Goal: Information Seeking & Learning: Learn about a topic

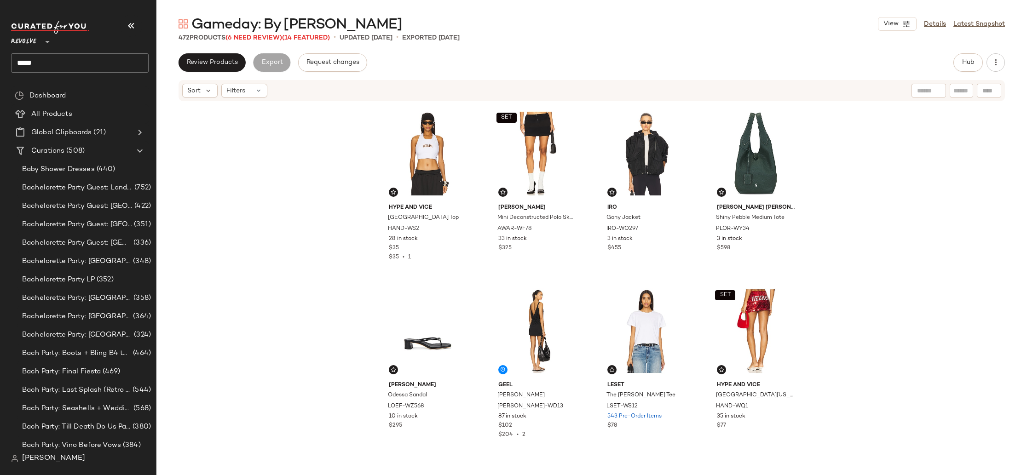
drag, startPoint x: 52, startPoint y: 118, endPoint x: 593, endPoint y: 162, distance: 542.7
click at [52, 118] on span "All Products" at bounding box center [51, 114] width 41 height 11
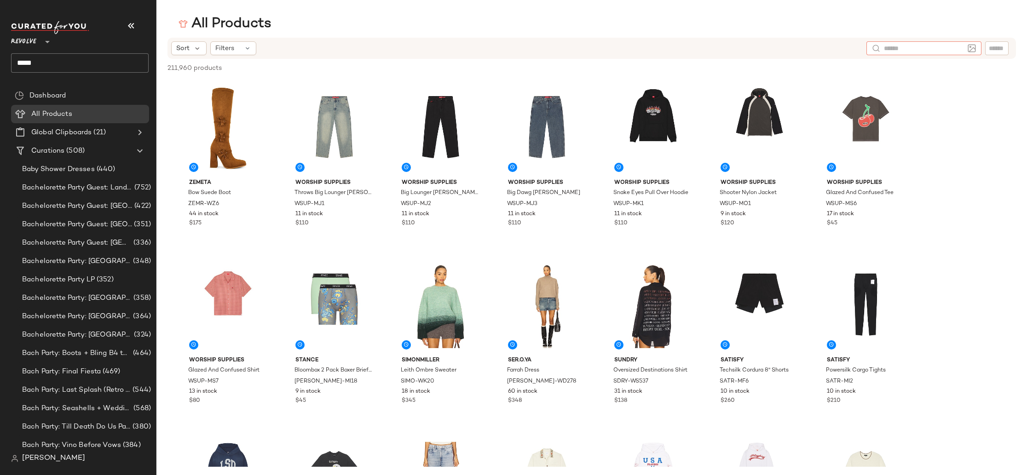
click at [953, 48] on input "text" at bounding box center [924, 49] width 80 height 10
drag, startPoint x: 233, startPoint y: 68, endPoint x: 156, endPoint y: 72, distance: 76.5
click at [156, 72] on div "211,960 products • 0 selected Deselect All" at bounding box center [591, 69] width 870 height 20
click at [961, 52] on input "text" at bounding box center [924, 49] width 80 height 10
type input "**********"
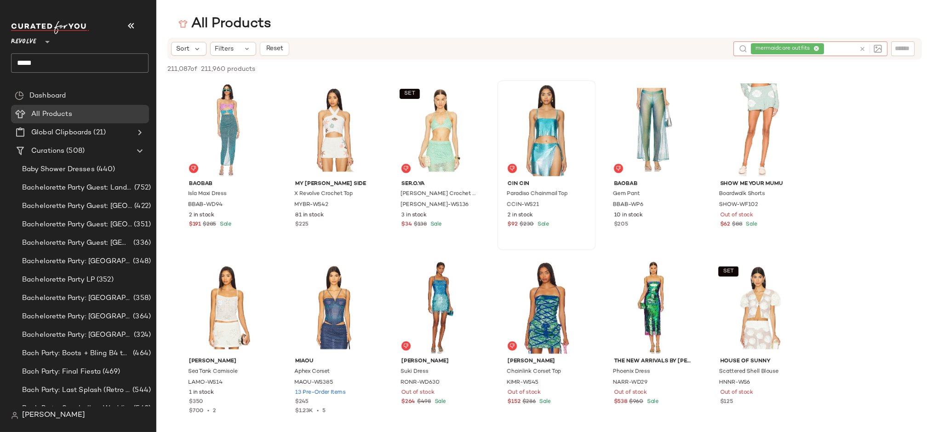
drag, startPoint x: 132, startPoint y: 24, endPoint x: 393, endPoint y: 144, distance: 286.3
click at [132, 24] on icon "button" at bounding box center [131, 25] width 11 height 11
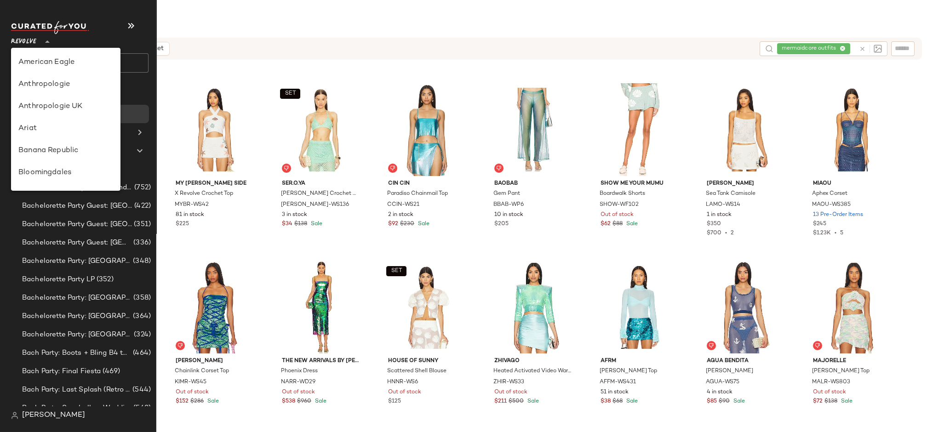
drag, startPoint x: 25, startPoint y: 42, endPoint x: 33, endPoint y: 47, distance: 9.6
click at [24, 42] on span "Revolve" at bounding box center [23, 39] width 25 height 17
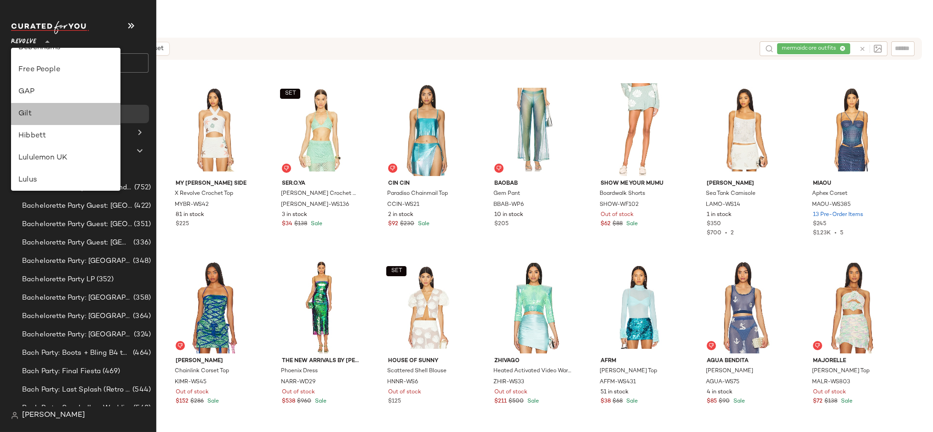
click at [72, 113] on div "Gilt" at bounding box center [65, 114] width 95 height 11
type input "**"
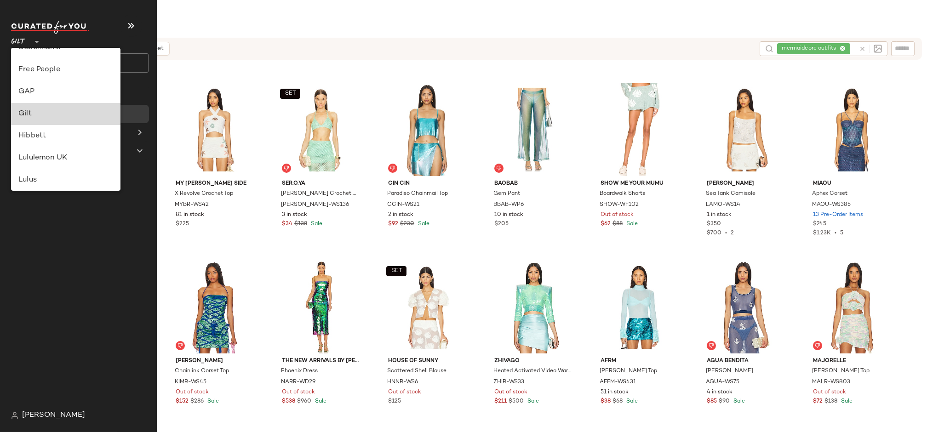
scroll to position [167, 0]
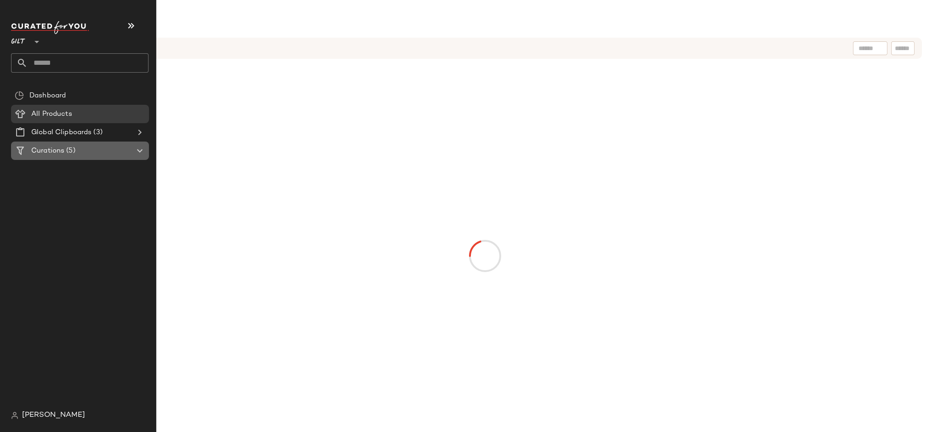
click at [106, 146] on div "Curations (5)" at bounding box center [81, 151] width 104 height 11
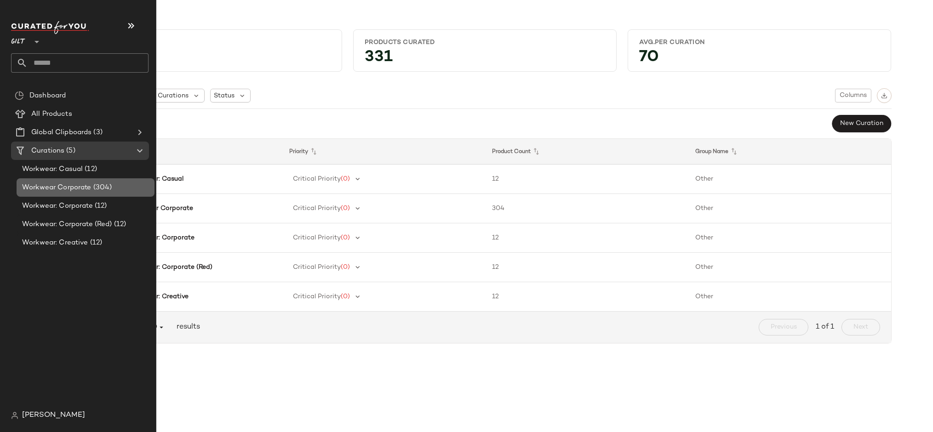
click at [115, 186] on div "Workwear Corporate (304)" at bounding box center [85, 188] width 132 height 11
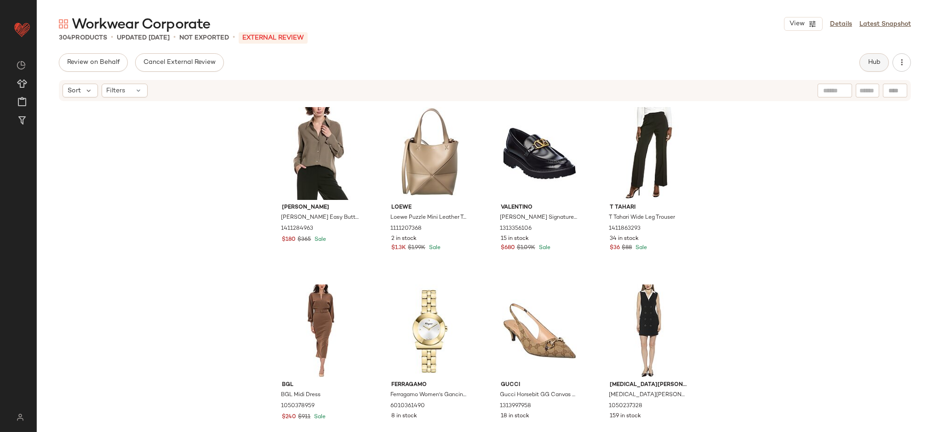
click at [873, 68] on button "Hub" at bounding box center [874, 62] width 29 height 18
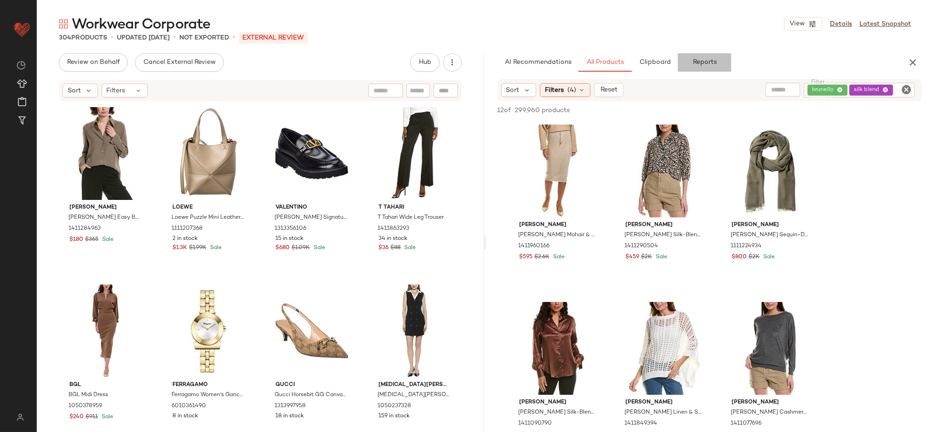
click at [704, 64] on span "Reports" at bounding box center [704, 62] width 24 height 7
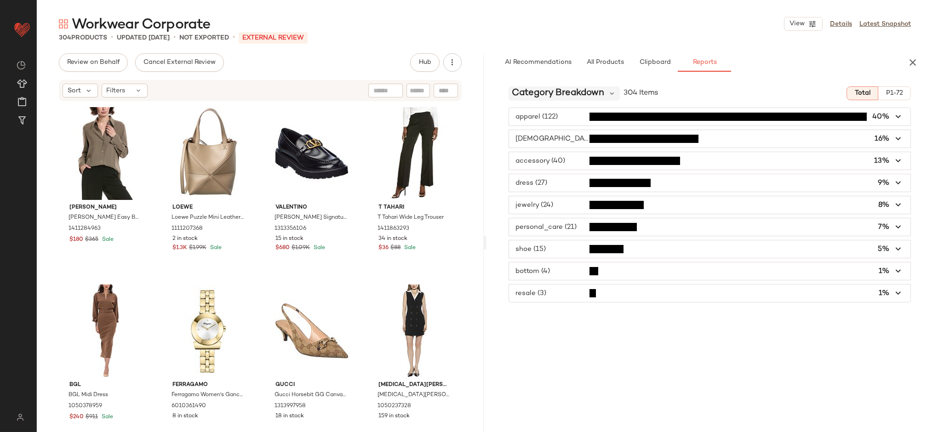
drag, startPoint x: 582, startPoint y: 92, endPoint x: 597, endPoint y: 75, distance: 21.9
click at [582, 92] on span "Category Breakdown" at bounding box center [558, 93] width 92 height 14
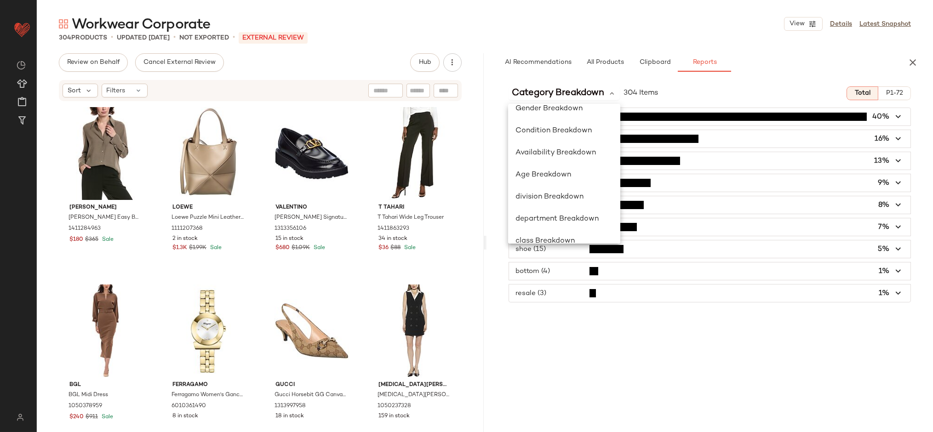
scroll to position [78, 0]
click at [571, 163] on div "Availability Breakdown" at bounding box center [564, 153] width 112 height 22
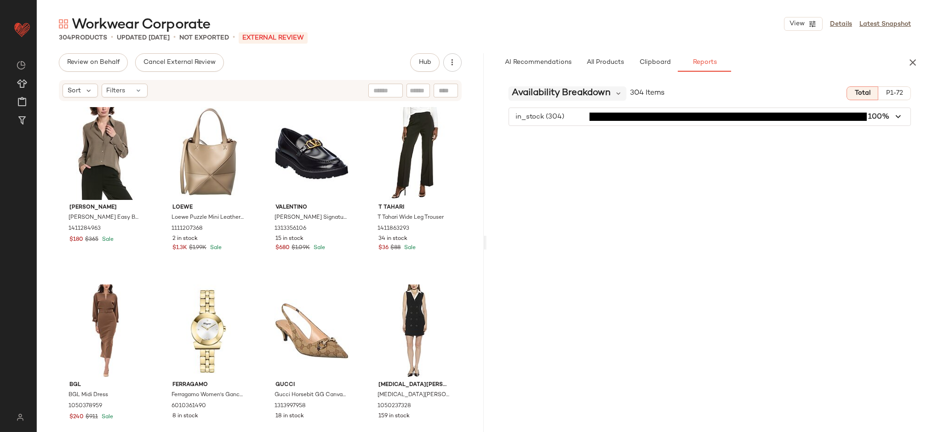
click at [557, 97] on span "Availability Breakdown" at bounding box center [561, 93] width 99 height 14
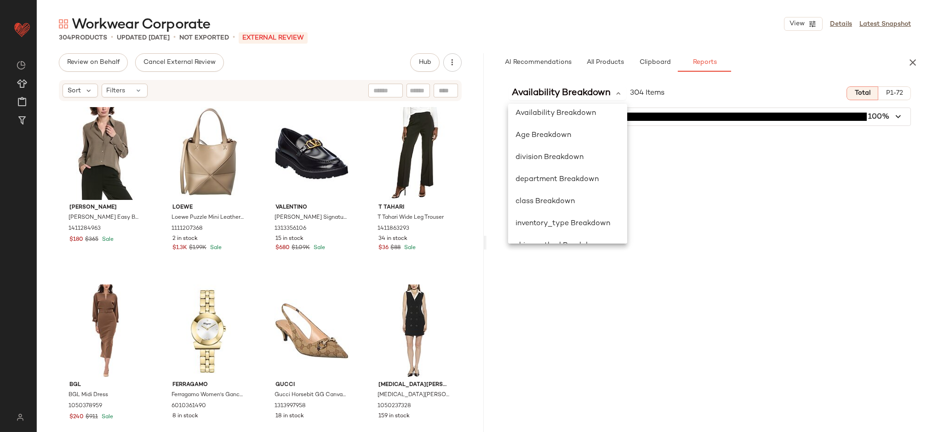
scroll to position [134, 0]
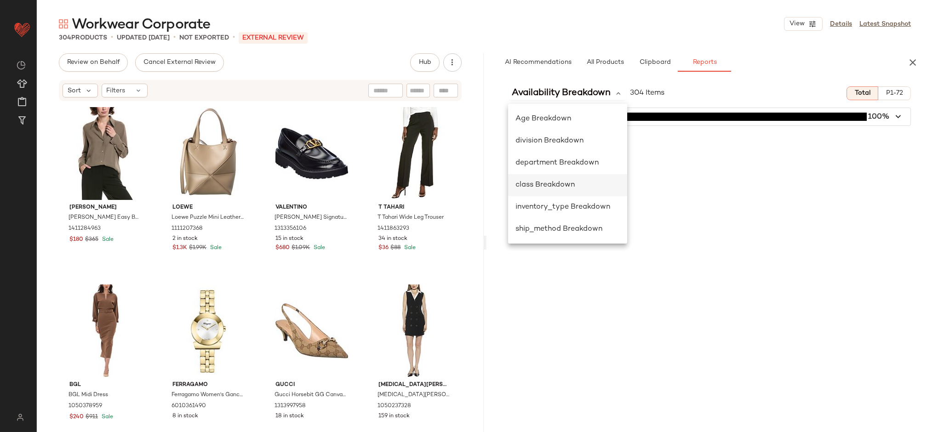
click at [592, 187] on div "class Breakdown" at bounding box center [568, 185] width 104 height 11
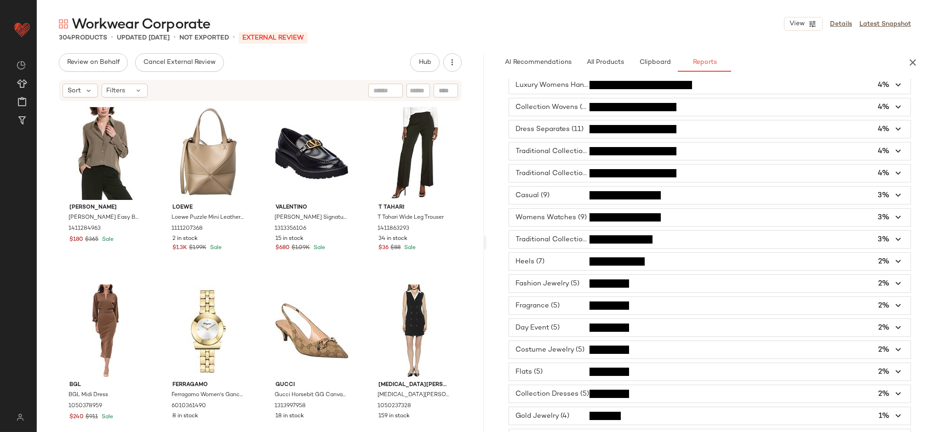
scroll to position [0, 0]
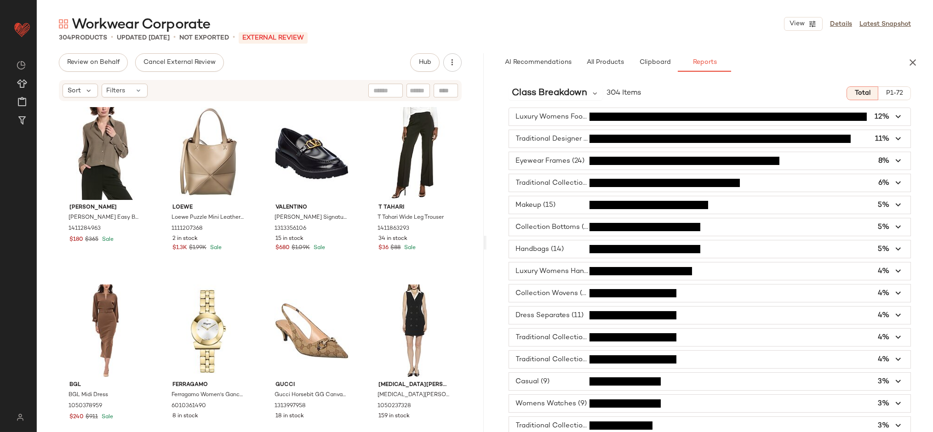
click at [910, 61] on icon "button" at bounding box center [912, 62] width 11 height 11
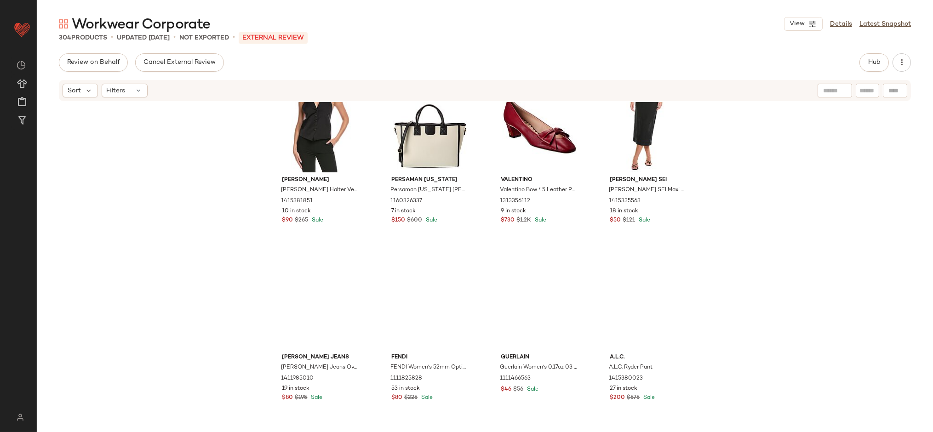
scroll to position [2642, 0]
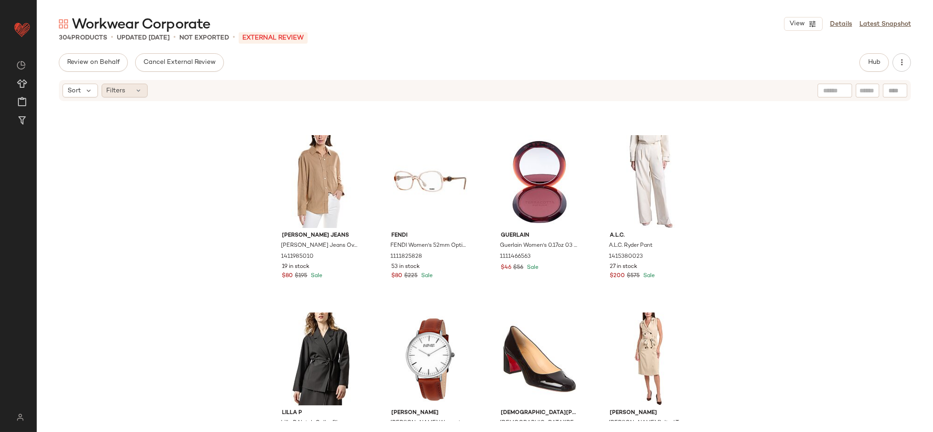
click at [123, 92] on span "Filters" at bounding box center [116, 91] width 19 height 10
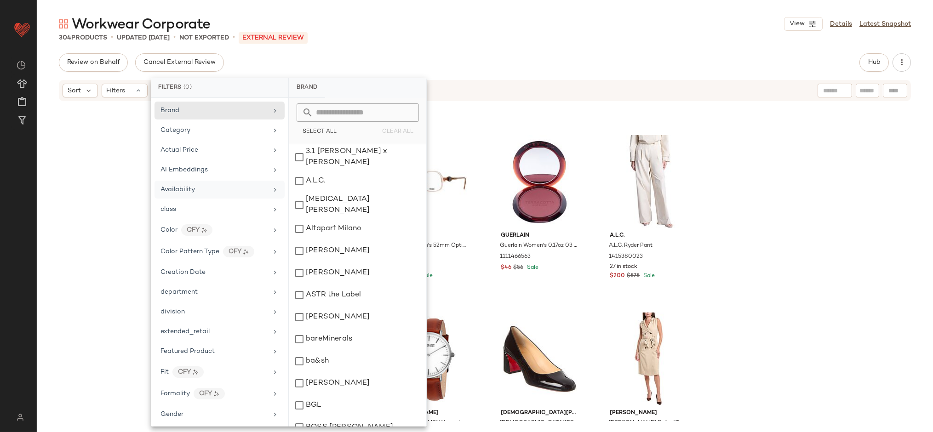
click at [217, 193] on div "Availability" at bounding box center [214, 190] width 107 height 10
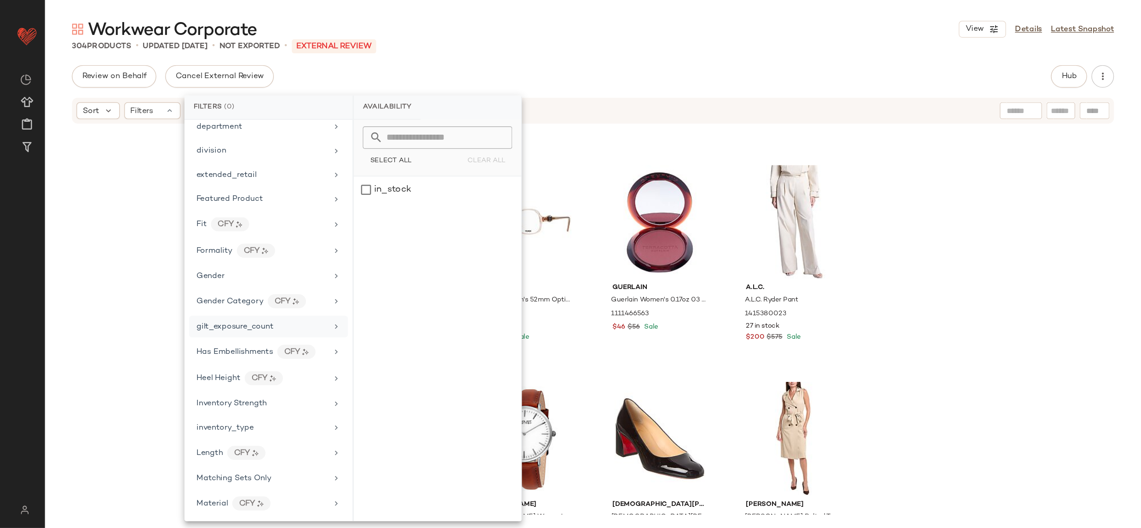
scroll to position [193, 0]
click at [262, 327] on div "Inventory Strength" at bounding box center [214, 327] width 107 height 10
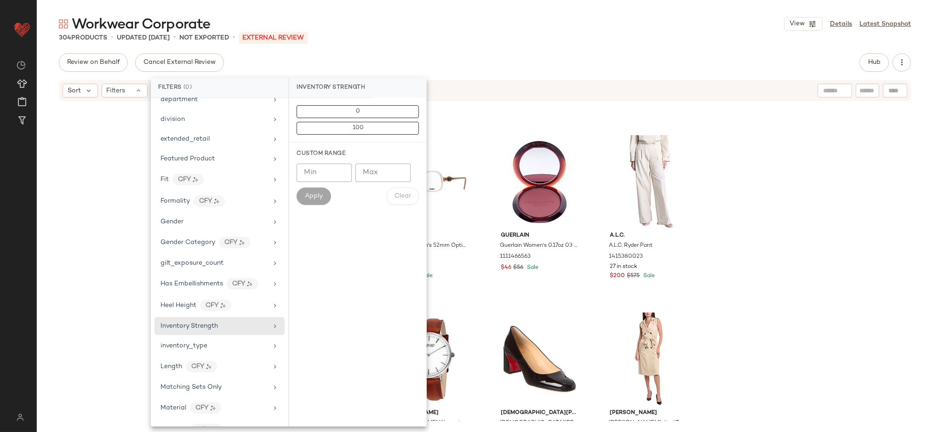
click at [331, 166] on input "Min" at bounding box center [324, 173] width 55 height 18
type input "**"
click at [318, 193] on span "Apply" at bounding box center [313, 196] width 18 height 7
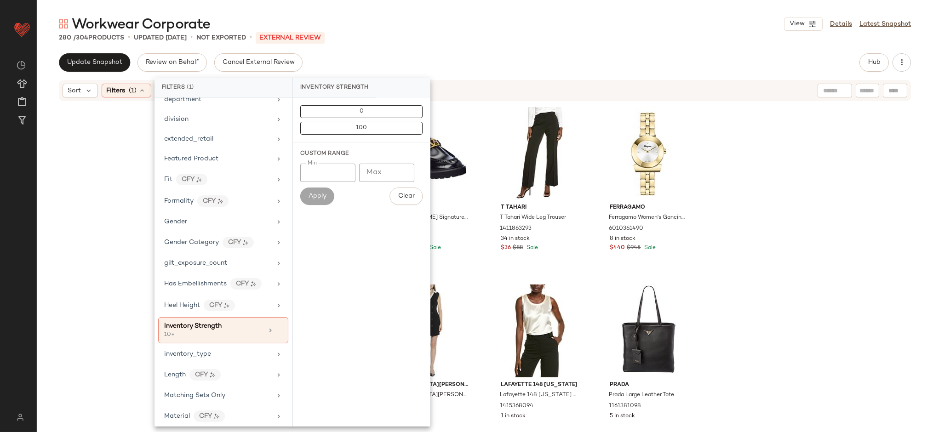
click at [523, 65] on div "Update Snapshot Review on Behalf Cancel External Review Hub" at bounding box center [485, 62] width 852 height 18
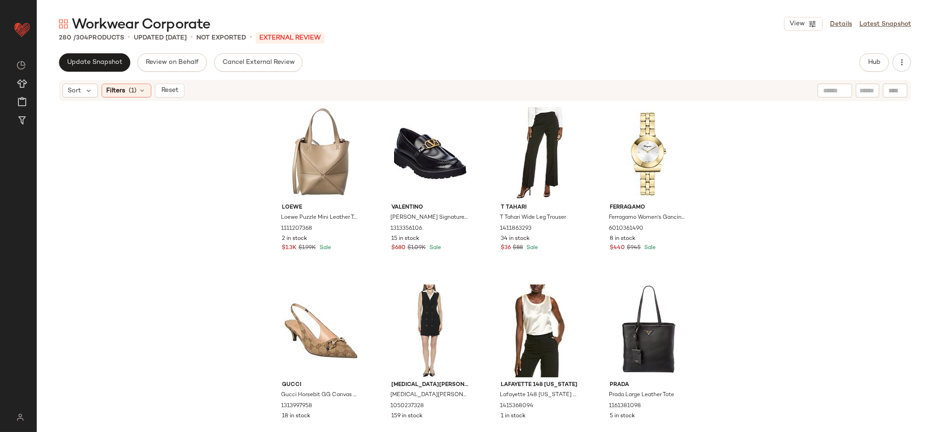
click at [122, 88] on span "Filters" at bounding box center [116, 91] width 19 height 10
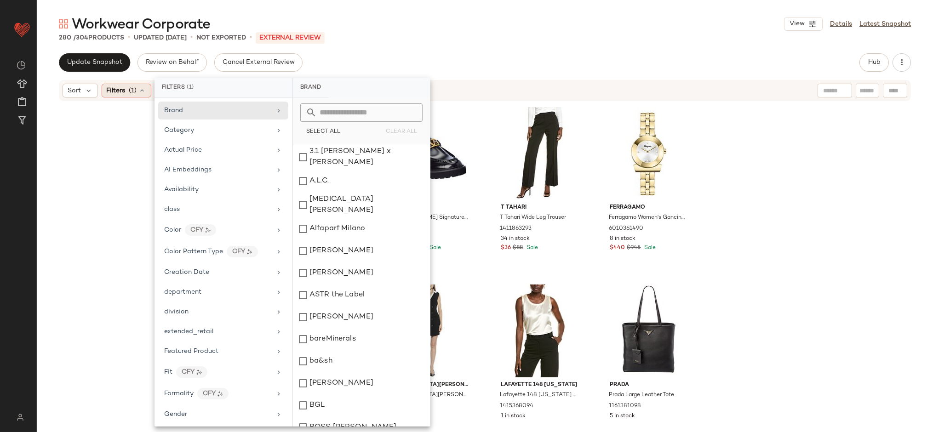
click at [128, 93] on div "Filters (1)" at bounding box center [127, 91] width 50 height 14
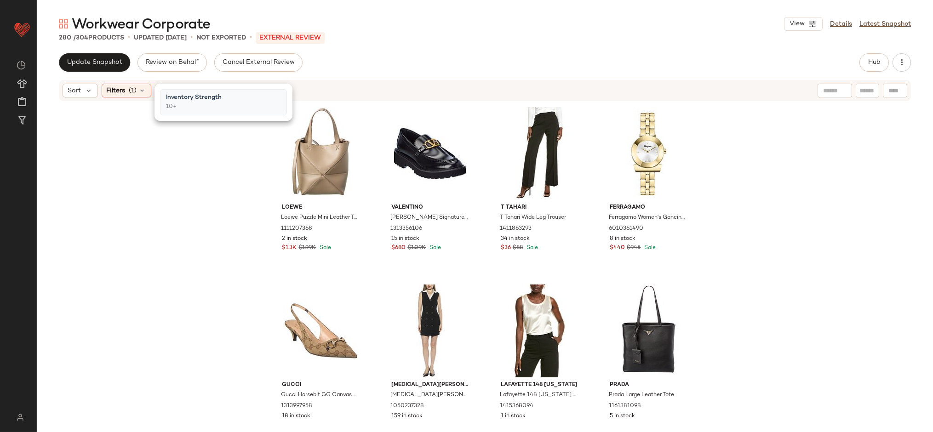
click at [128, 93] on div "Filters (1)" at bounding box center [127, 91] width 50 height 14
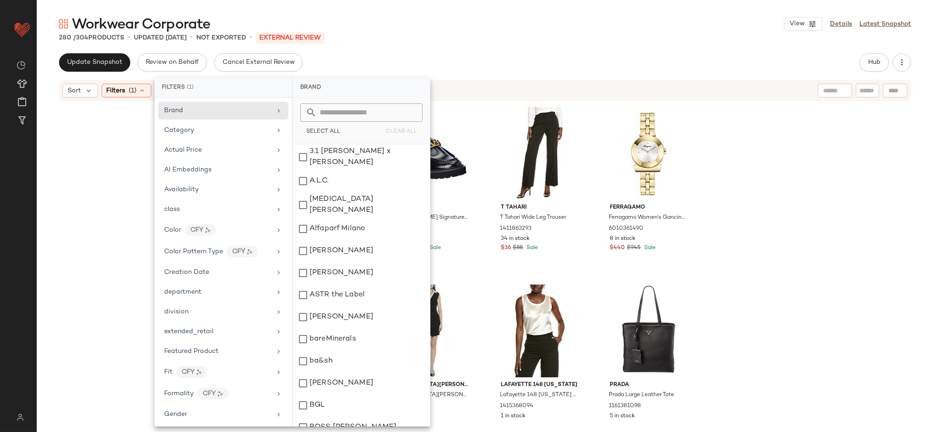
click at [102, 297] on div "Loewe Loewe Puzzle Mini Leather Tote 1111207368 2 in stock $1.3K $1.99K Sale [P…" at bounding box center [485, 261] width 896 height 319
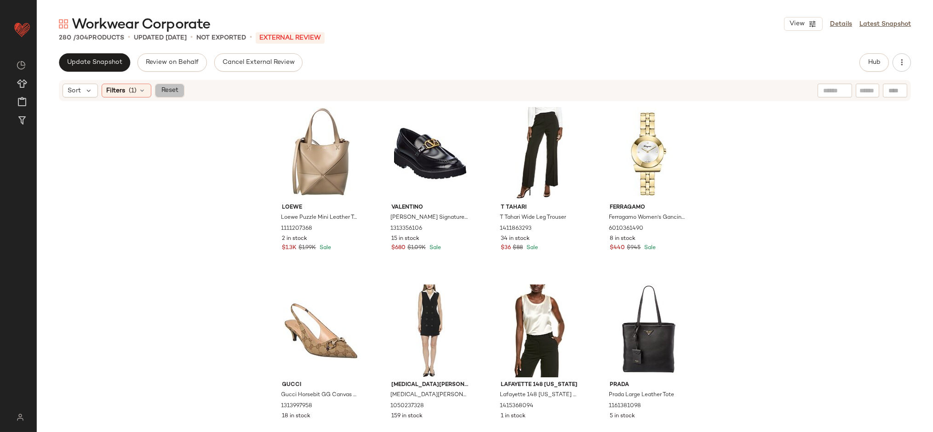
click at [174, 94] on span "Reset" at bounding box center [169, 90] width 17 height 7
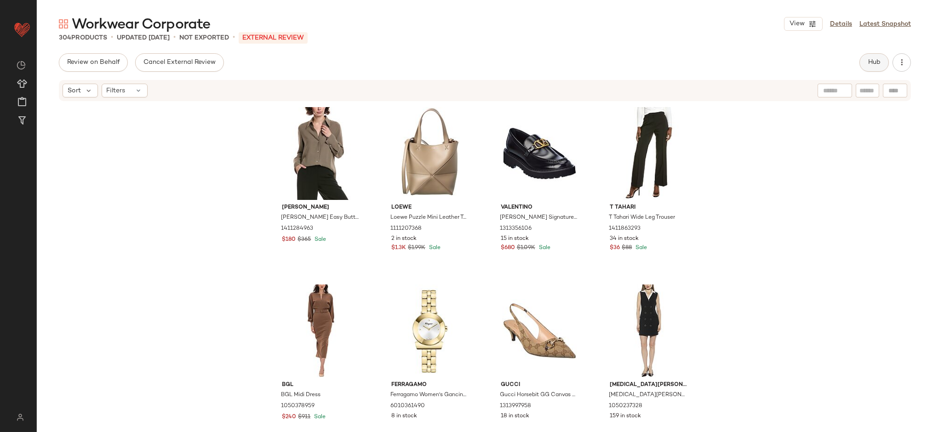
click at [867, 67] on button "Hub" at bounding box center [874, 62] width 29 height 18
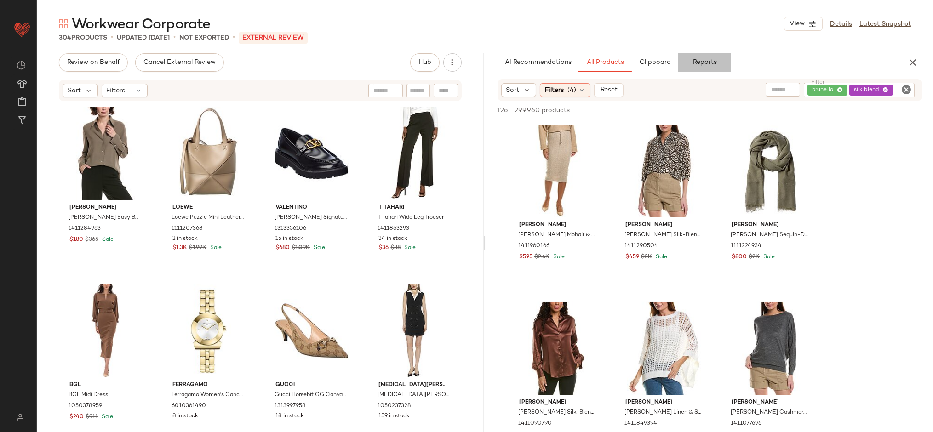
click at [695, 69] on button "Reports" at bounding box center [704, 62] width 53 height 18
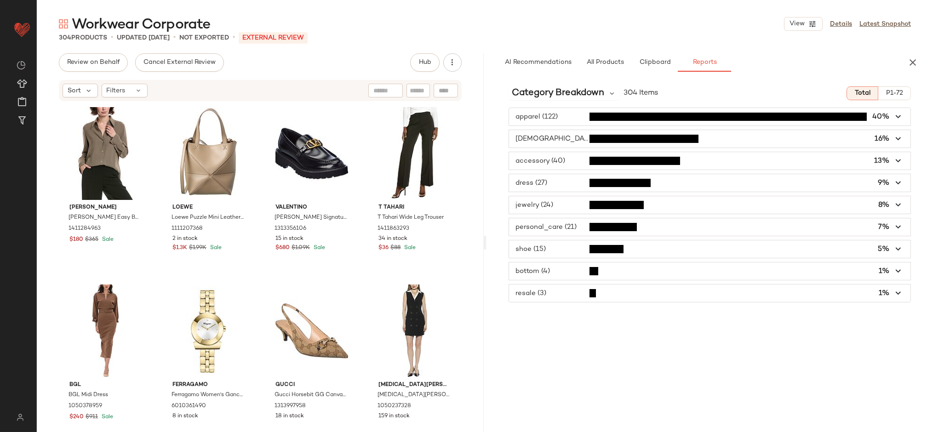
click at [551, 177] on span "button" at bounding box center [710, 182] width 402 height 17
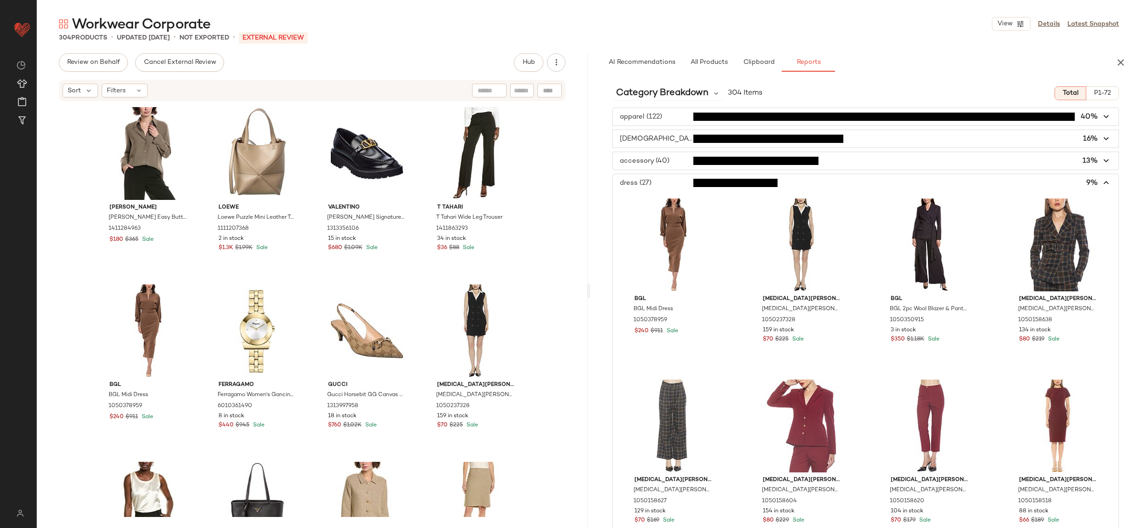
drag, startPoint x: 1026, startPoint y: 186, endPoint x: 950, endPoint y: 155, distance: 82.5
click at [1026, 186] on span "button" at bounding box center [865, 182] width 505 height 17
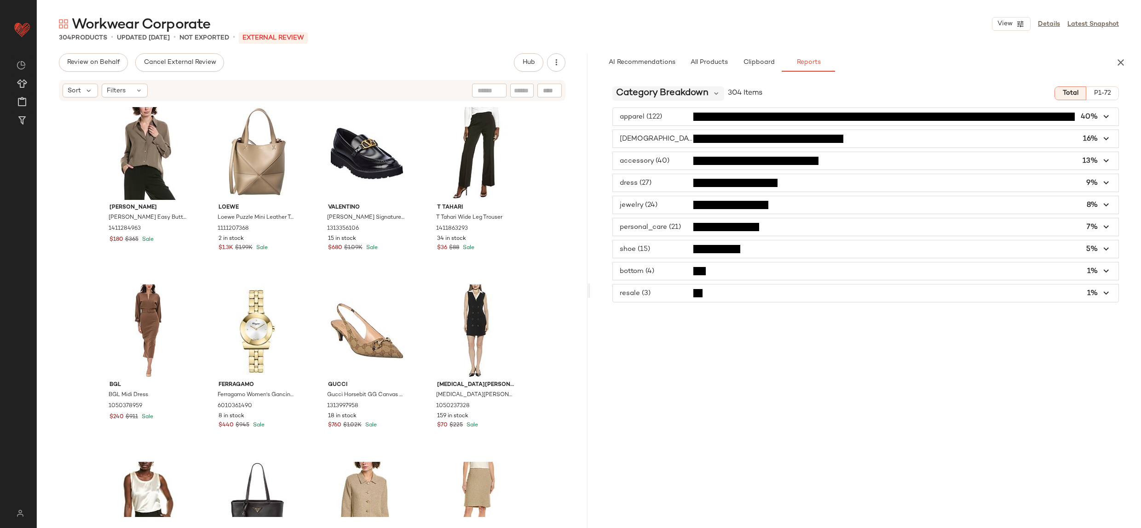
click at [683, 91] on span "Category Breakdown" at bounding box center [662, 93] width 92 height 14
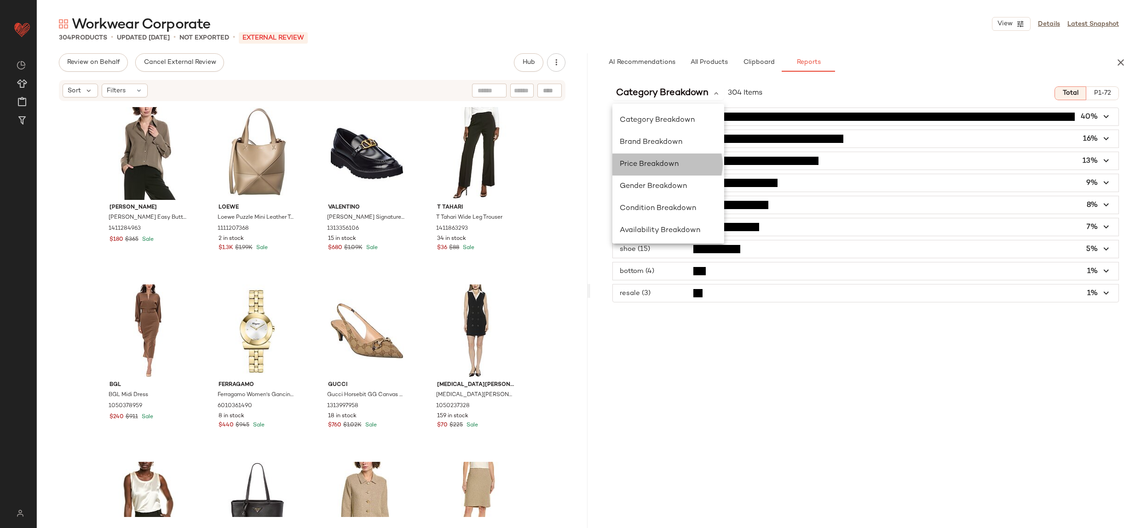
click at [674, 166] on span "Price Breakdown" at bounding box center [649, 165] width 59 height 8
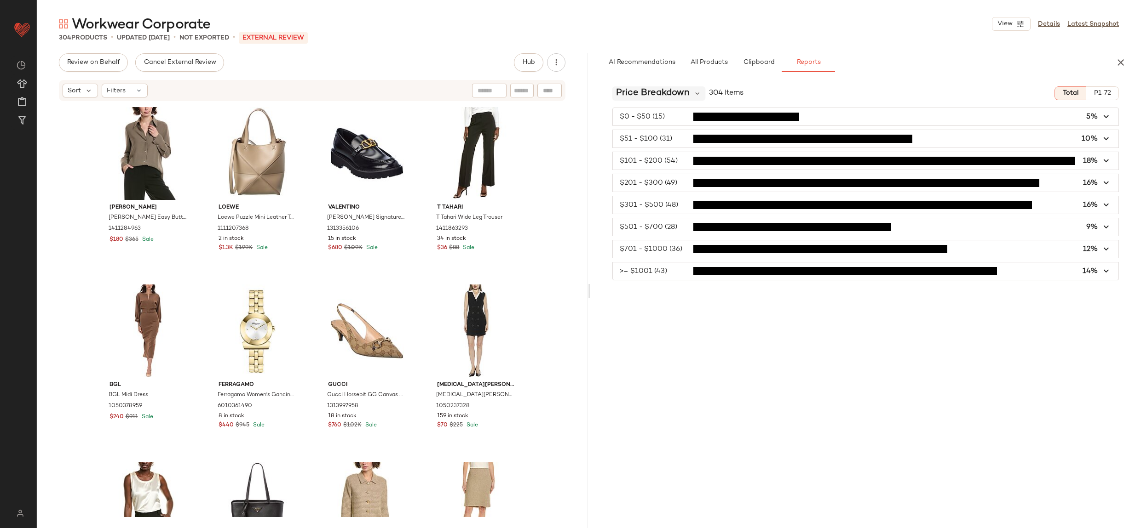
click at [661, 89] on span "Price Breakdown" at bounding box center [653, 93] width 74 height 14
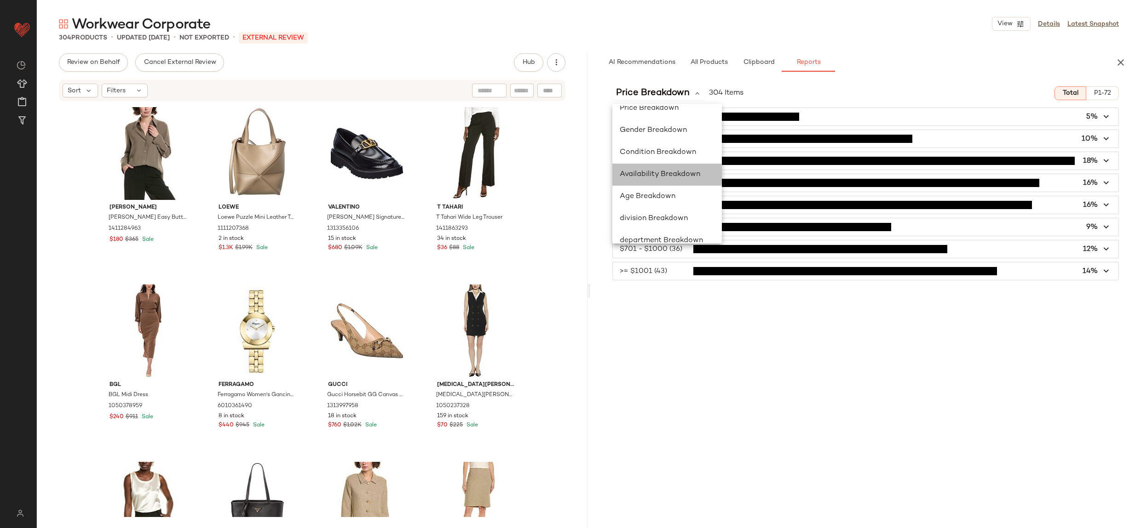
click at [681, 176] on span "Availability Breakdown" at bounding box center [660, 175] width 80 height 8
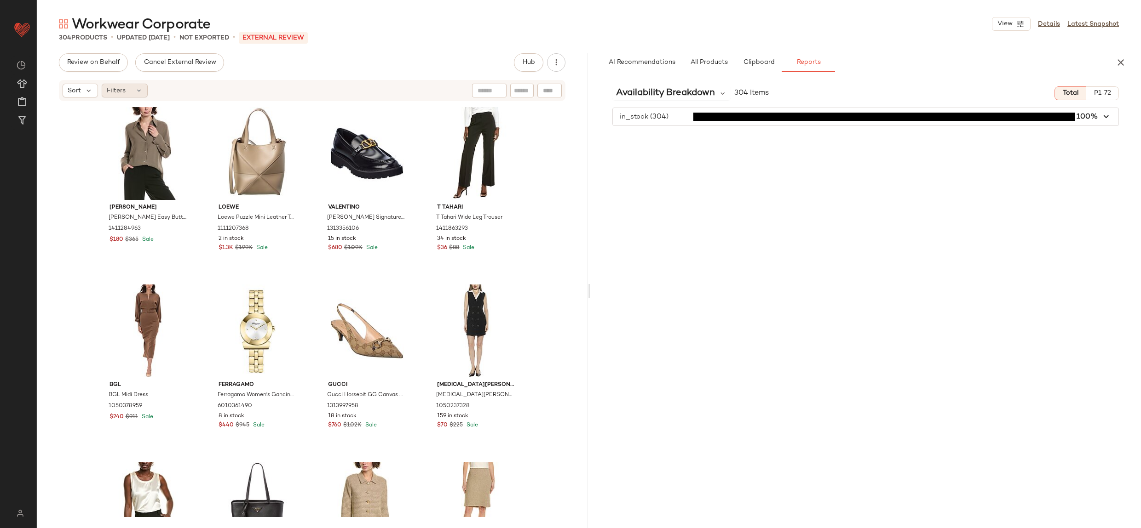
click at [118, 88] on span "Filters" at bounding box center [116, 91] width 19 height 10
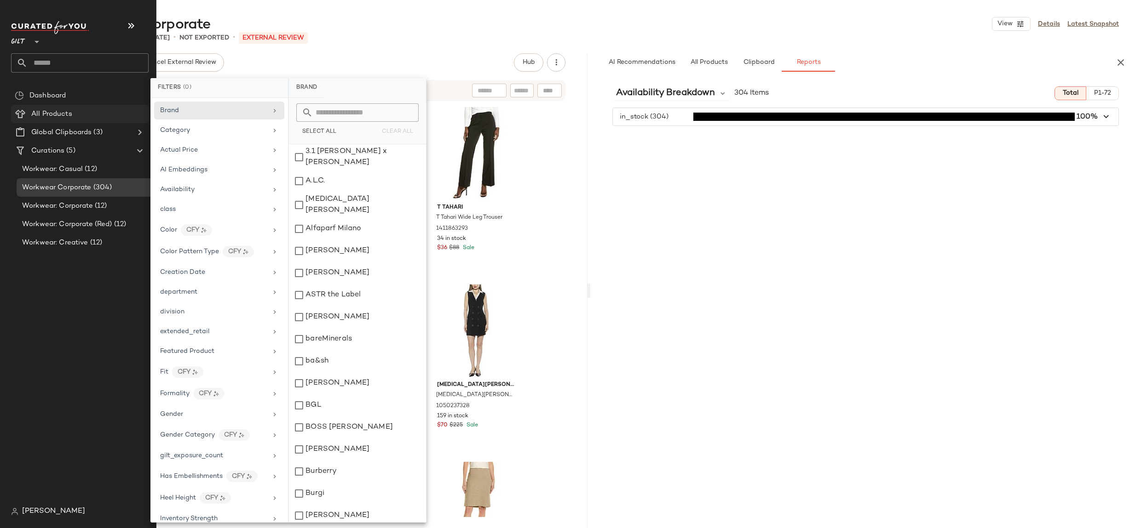
click at [55, 111] on span "All Products" at bounding box center [51, 114] width 41 height 11
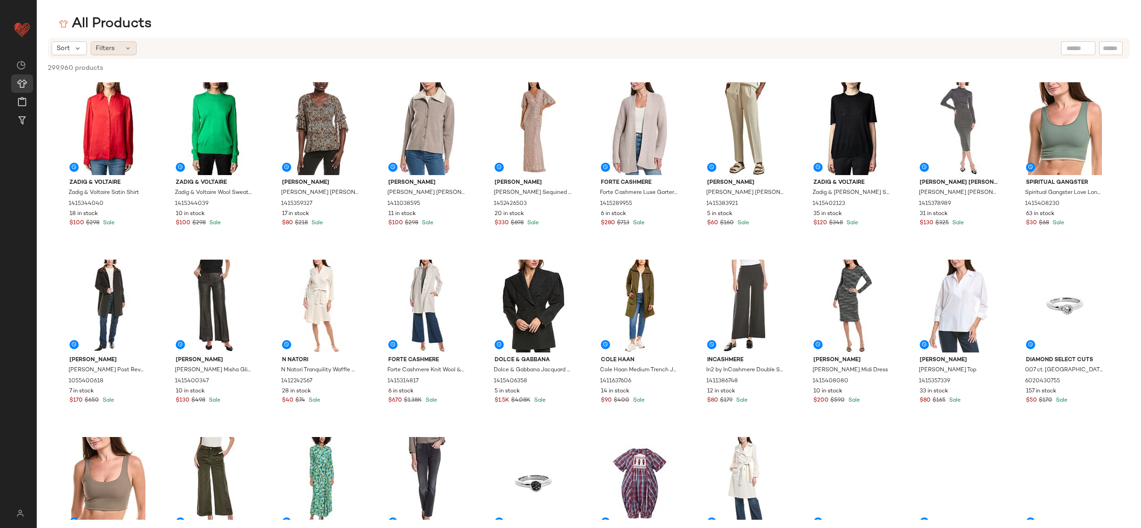
click at [117, 46] on div "Filters" at bounding box center [114, 48] width 46 height 14
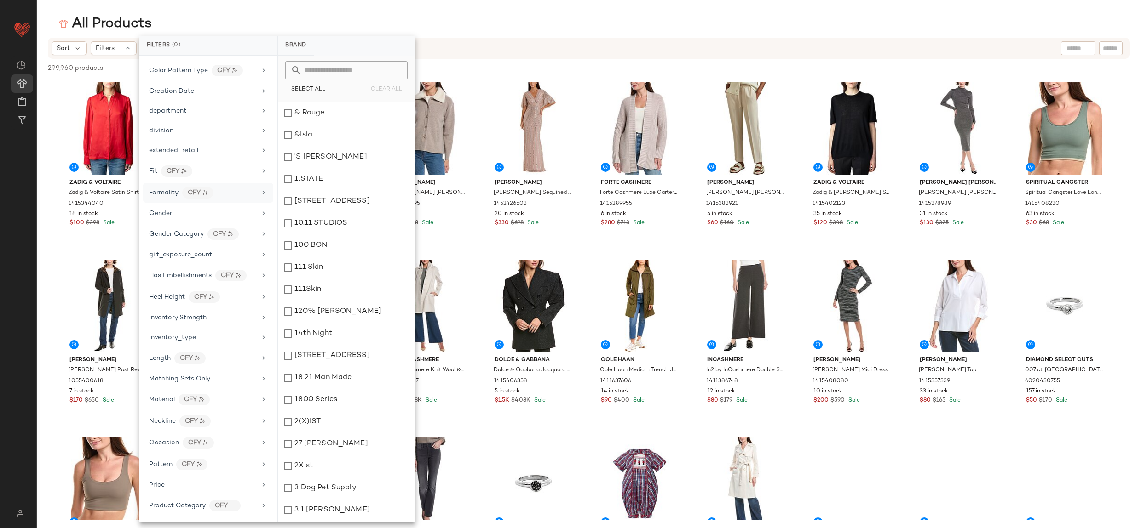
scroll to position [349, 0]
click at [234, 329] on div "Product Type CFY" at bounding box center [208, 339] width 130 height 20
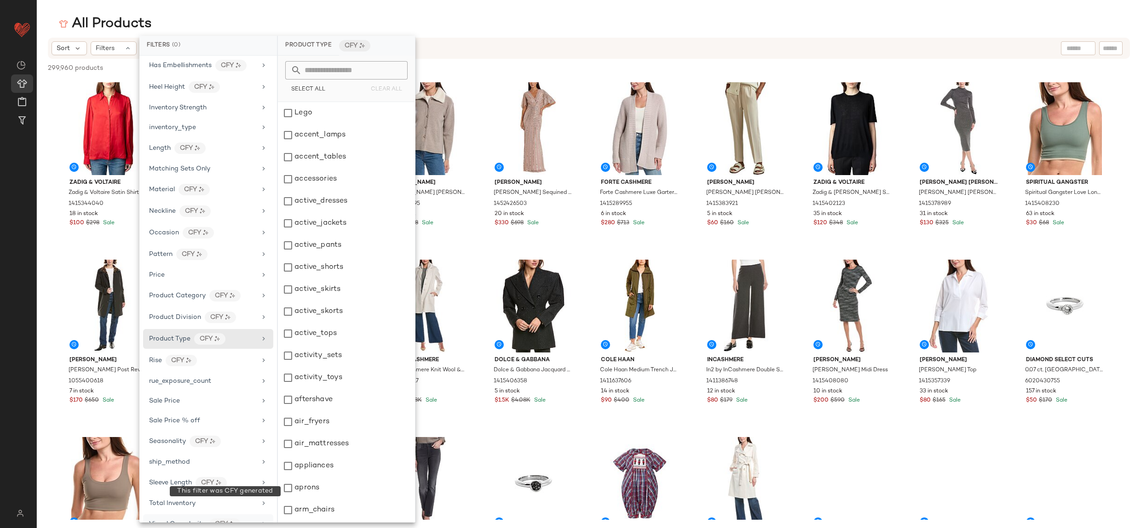
click at [220, 475] on div "CFY" at bounding box center [224, 524] width 31 height 11
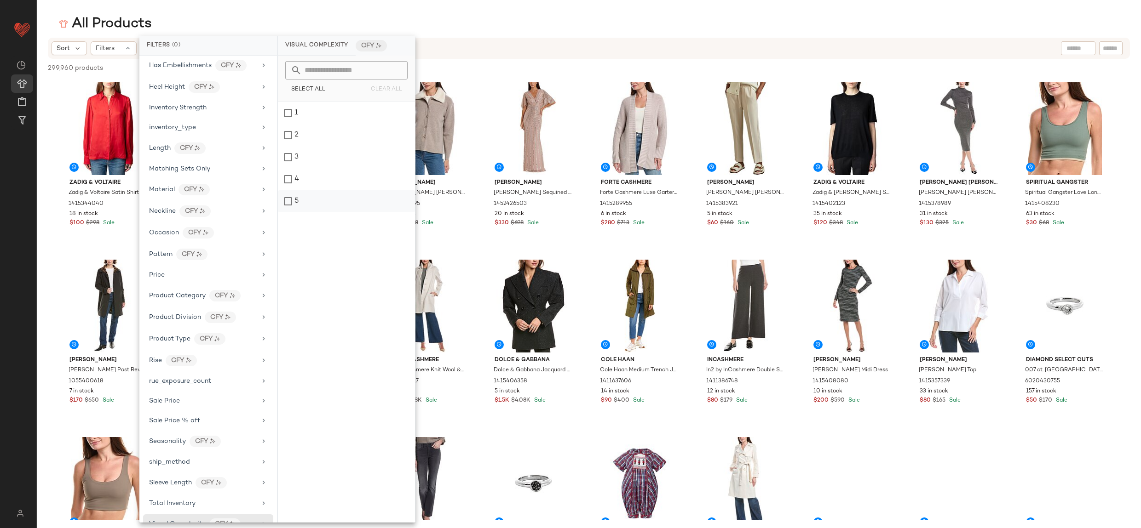
click at [292, 199] on div "5" at bounding box center [346, 201] width 137 height 22
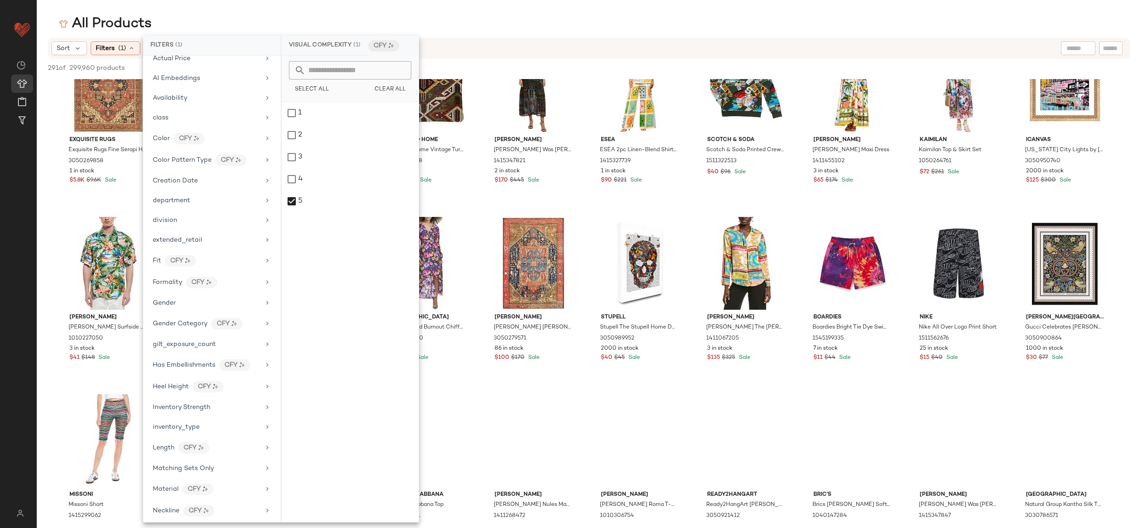
scroll to position [0, 0]
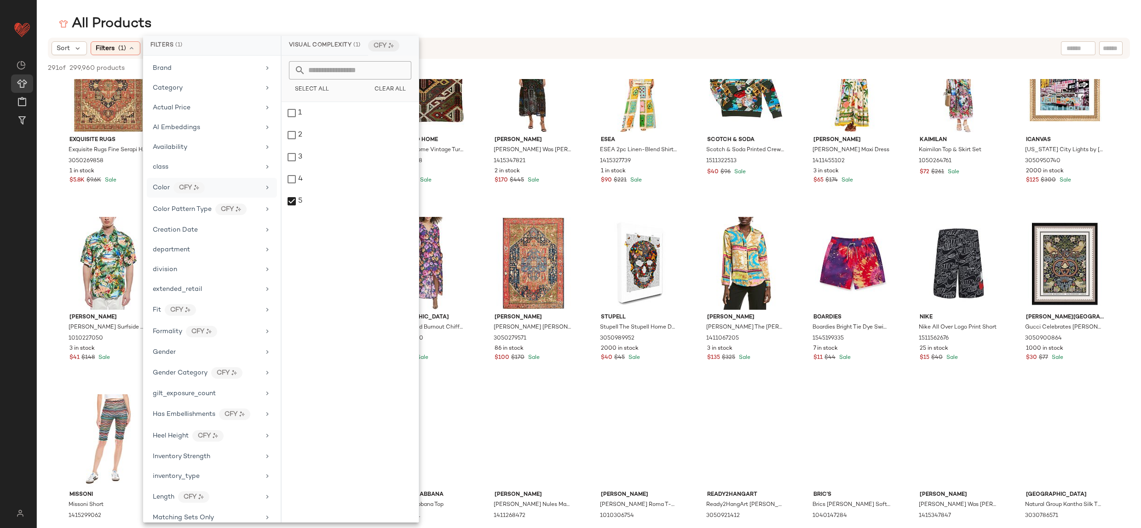
click at [158, 190] on div "Color CFY" at bounding box center [206, 187] width 107 height 11
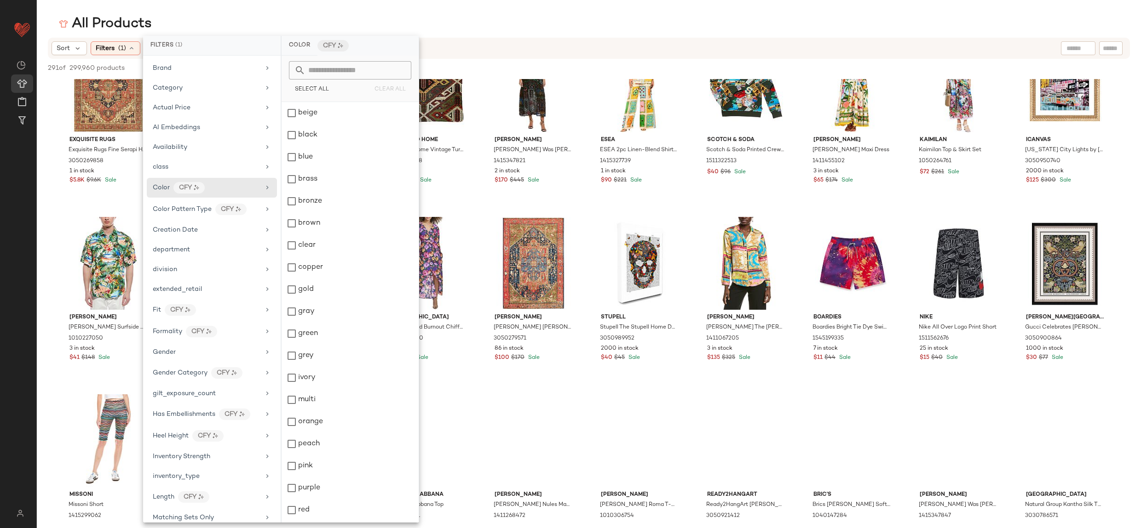
scroll to position [357, 0]
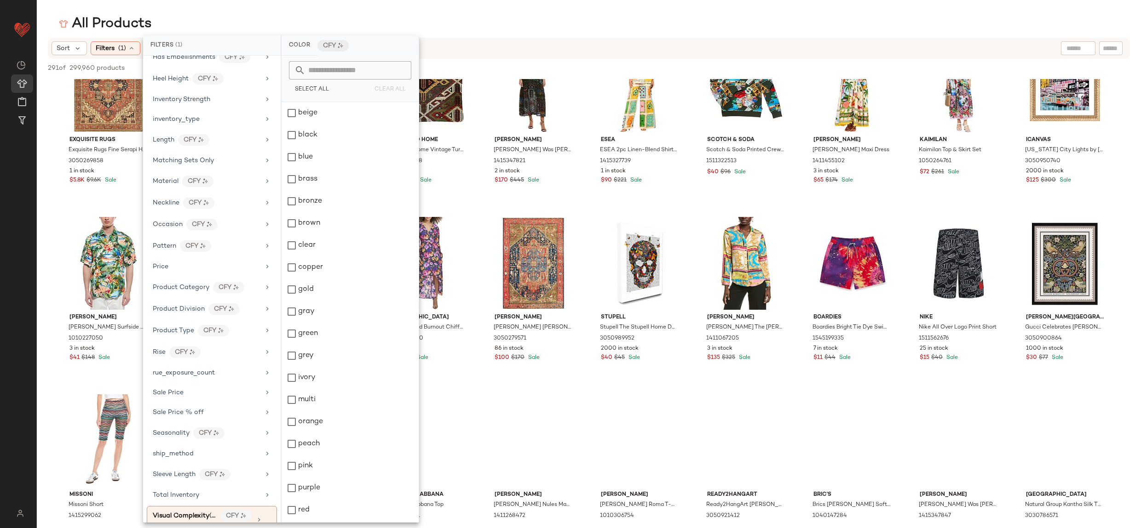
click at [1026, 52] on input "text" at bounding box center [1077, 49] width 23 height 10
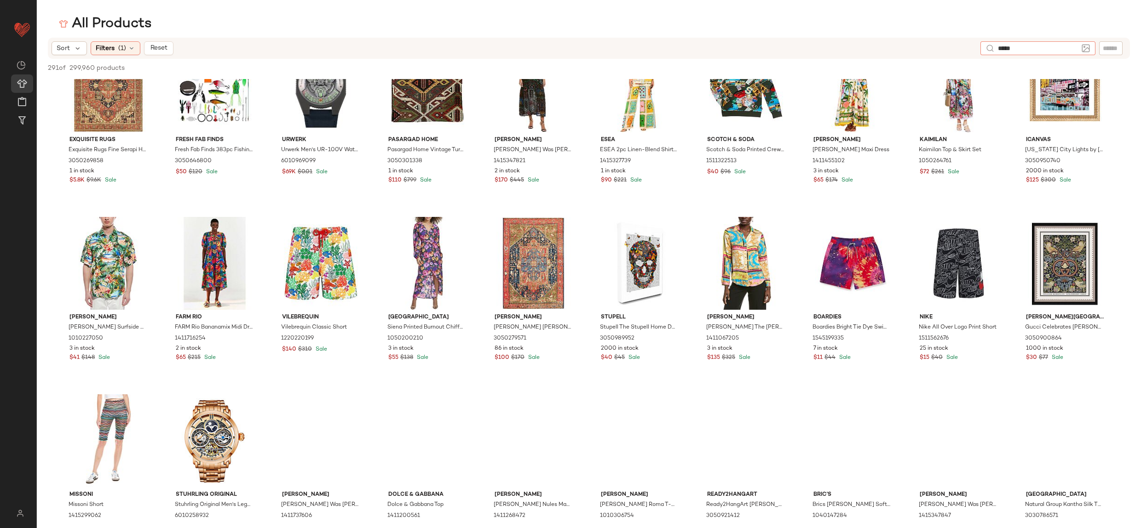
type input "******"
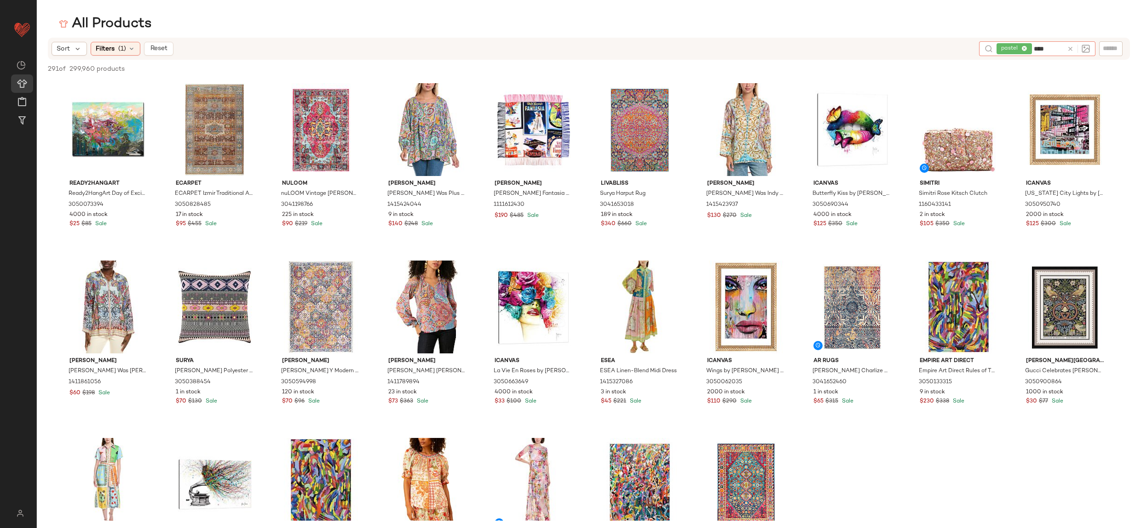
type input "*****"
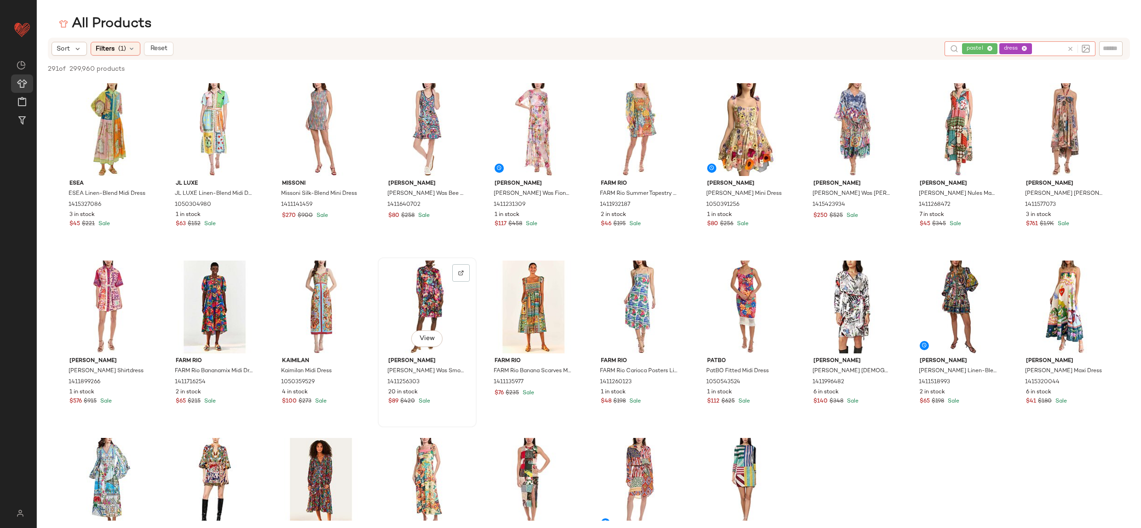
scroll to position [535, 0]
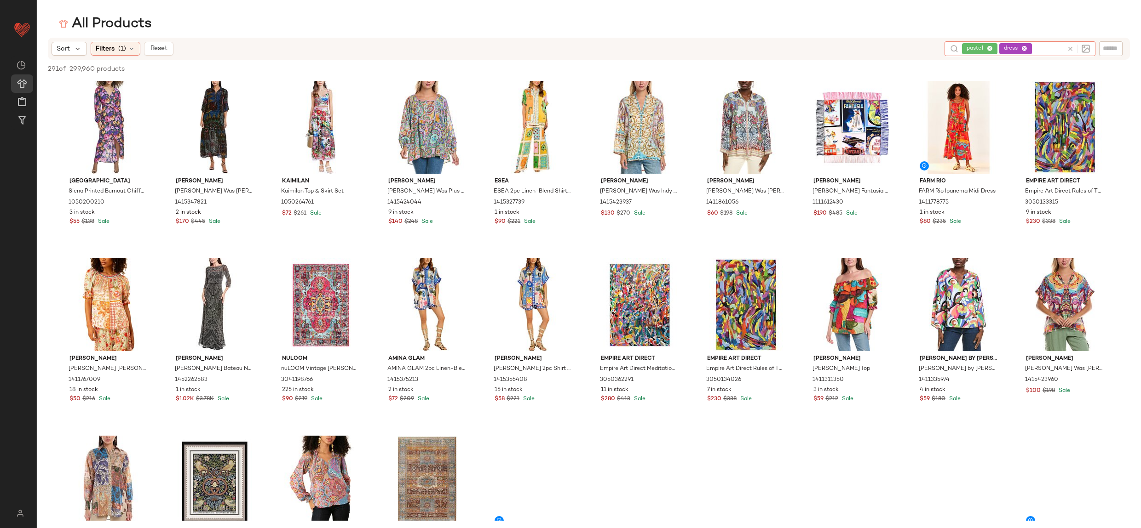
click at [1024, 46] on icon at bounding box center [1024, 49] width 6 height 6
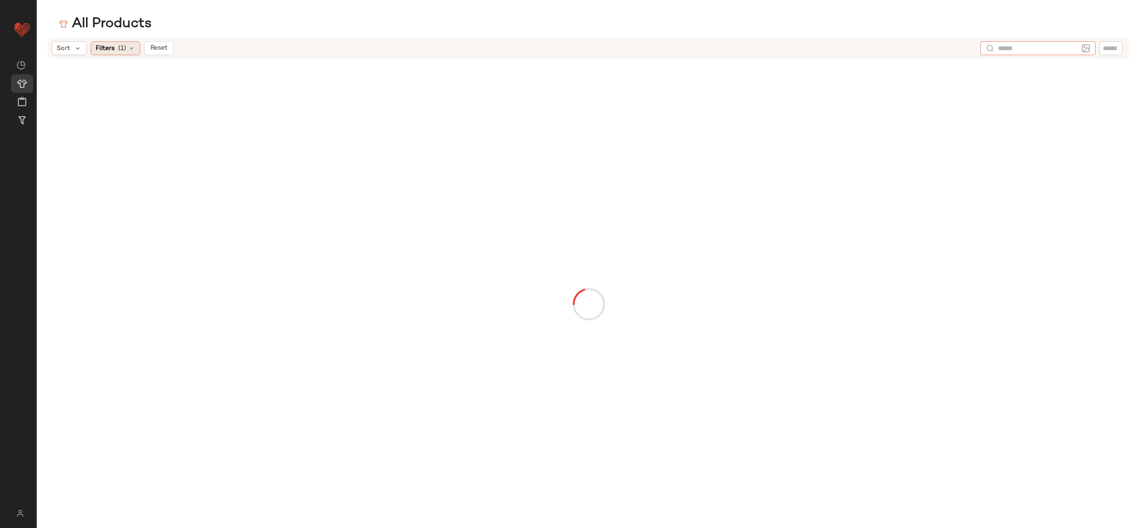
click at [130, 51] on icon at bounding box center [131, 48] width 7 height 7
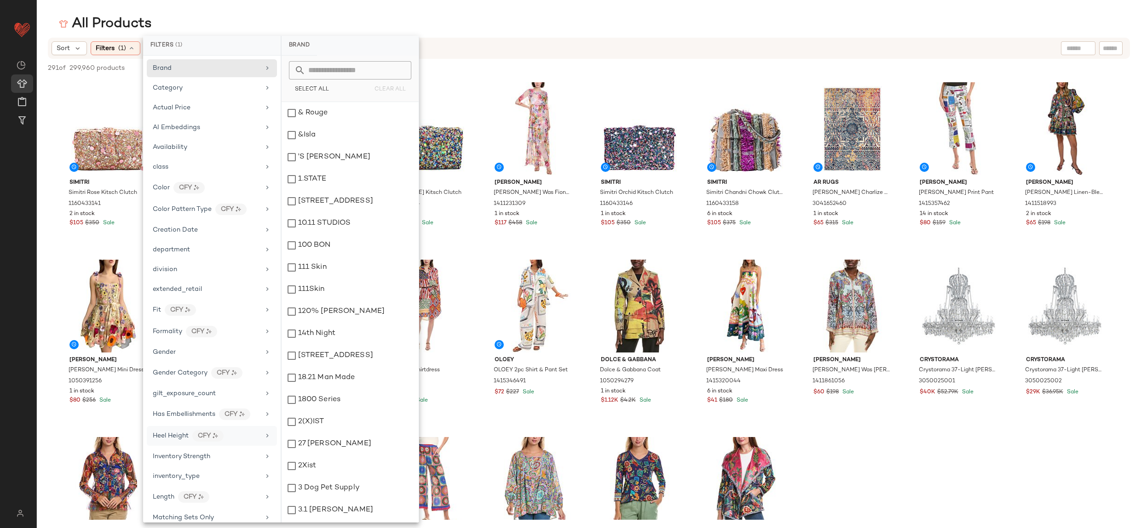
scroll to position [145, 0]
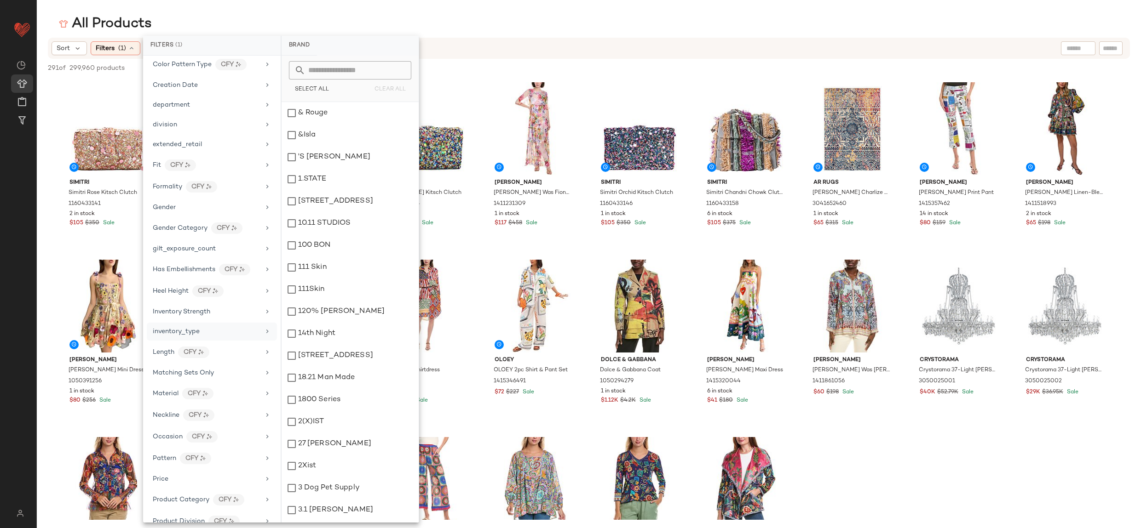
click at [155, 323] on div "inventory_type" at bounding box center [212, 332] width 130 height 18
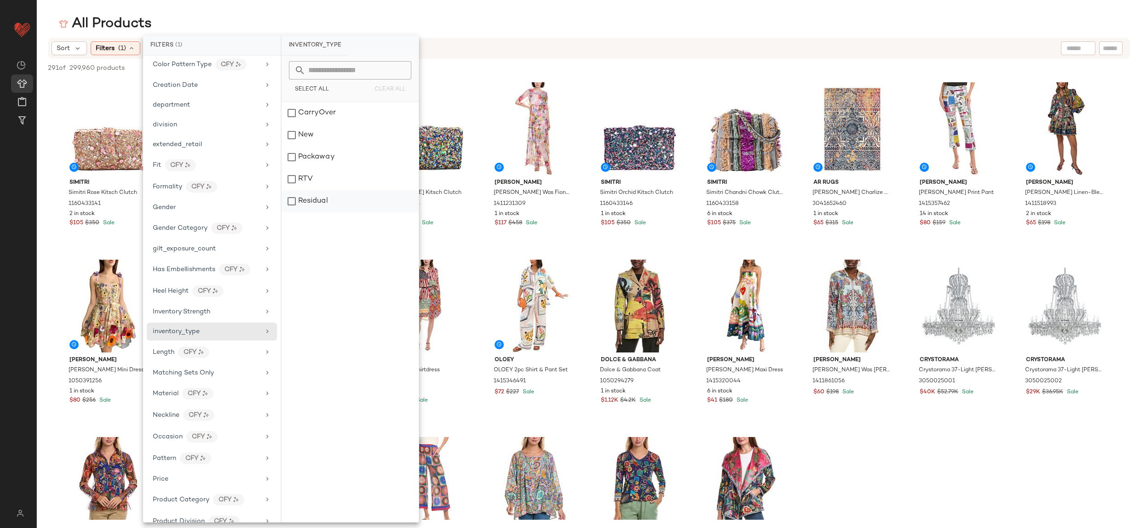
click at [311, 199] on div "Residual" at bounding box center [349, 201] width 137 height 22
click at [313, 114] on div "CarryOver" at bounding box center [349, 113] width 137 height 22
